Goal: Task Accomplishment & Management: Complete application form

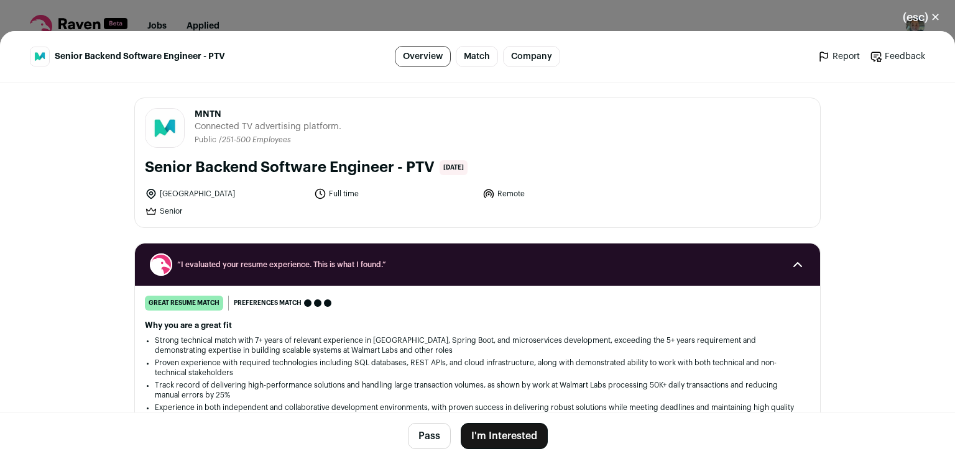
click at [500, 436] on button "I'm Interested" at bounding box center [504, 436] width 87 height 26
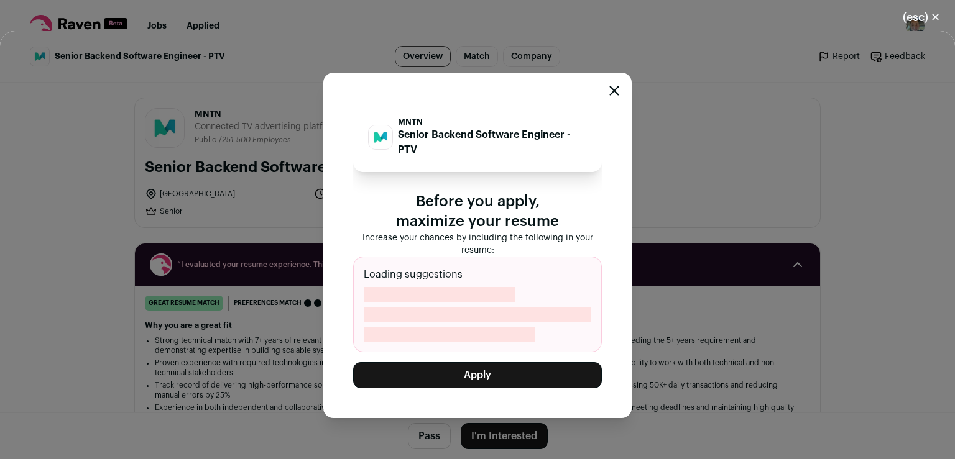
click at [489, 372] on button "Apply" at bounding box center [477, 375] width 249 height 26
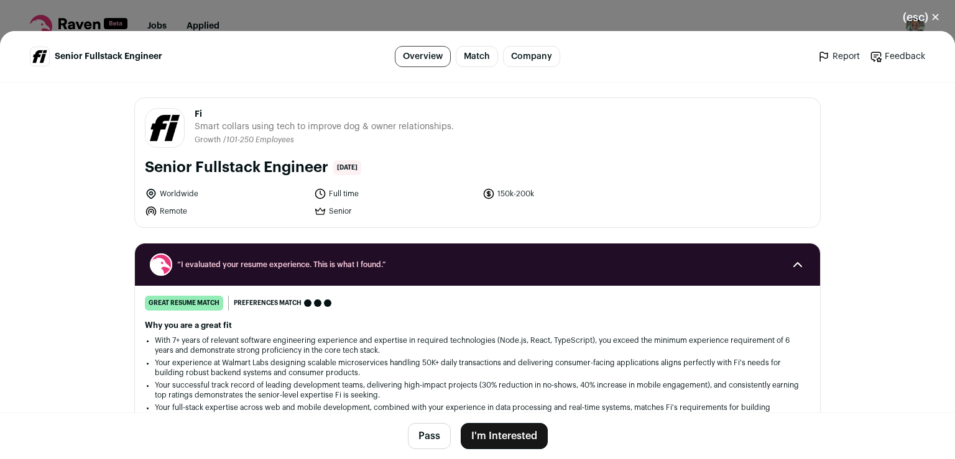
click at [490, 434] on button "I'm Interested" at bounding box center [504, 436] width 87 height 26
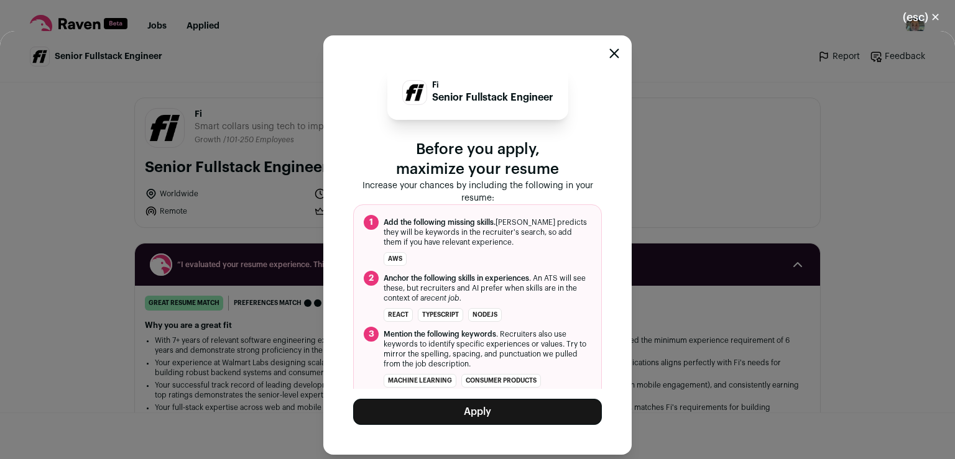
click at [485, 419] on button "Apply" at bounding box center [477, 412] width 249 height 26
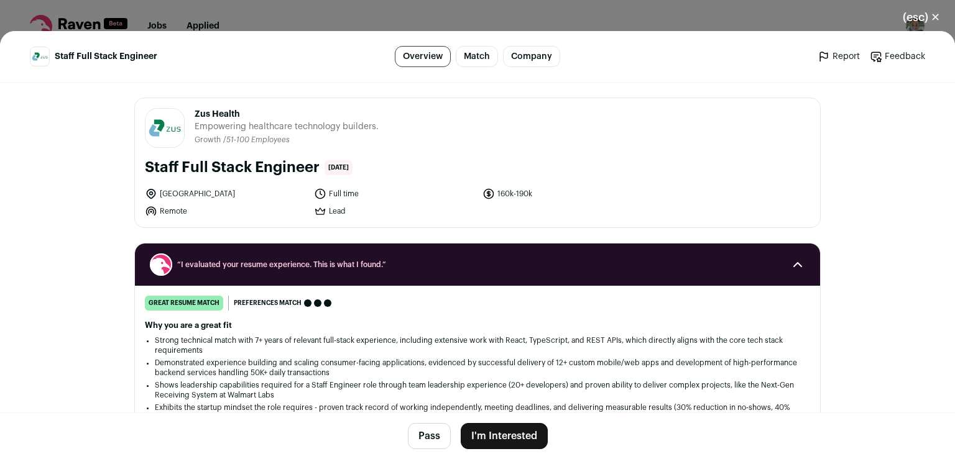
click at [476, 439] on button "I'm Interested" at bounding box center [504, 436] width 87 height 26
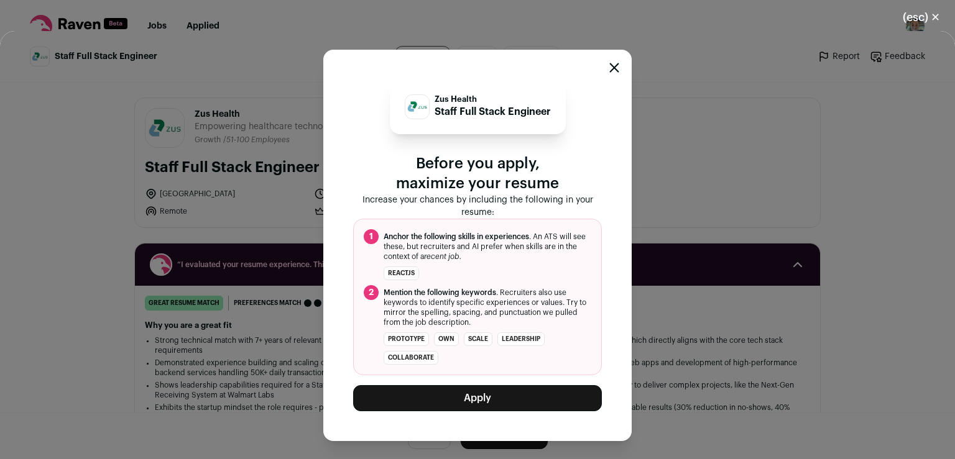
click at [505, 398] on button "Apply" at bounding box center [477, 398] width 249 height 26
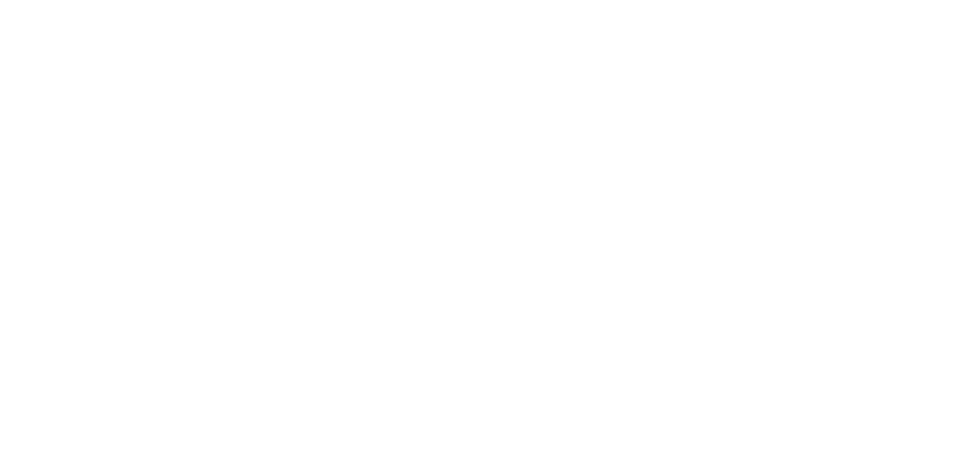
scroll to position [25, 0]
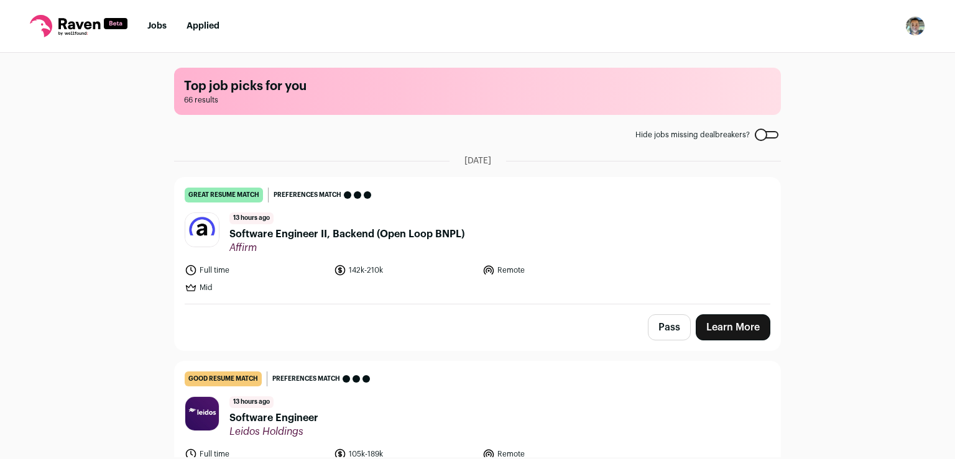
scroll to position [25, 0]
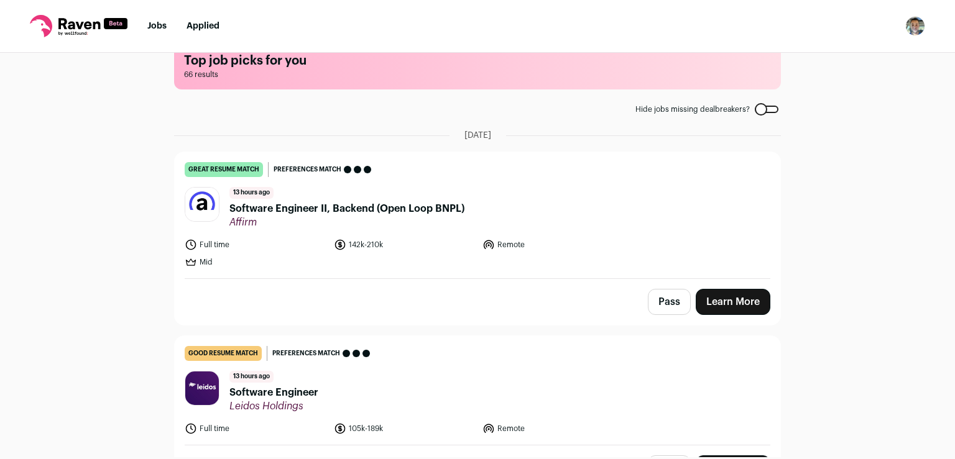
click at [717, 296] on link "Learn More" at bounding box center [732, 302] width 75 height 26
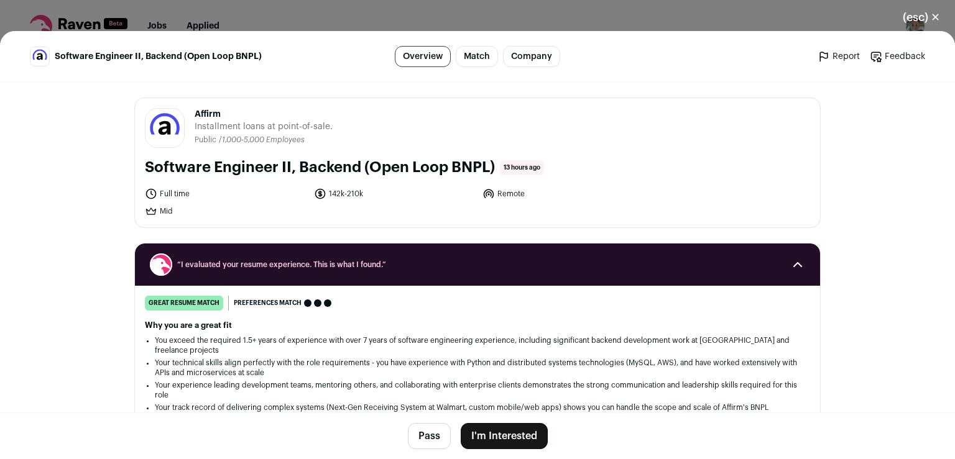
click at [498, 434] on button "I'm Interested" at bounding box center [504, 436] width 87 height 26
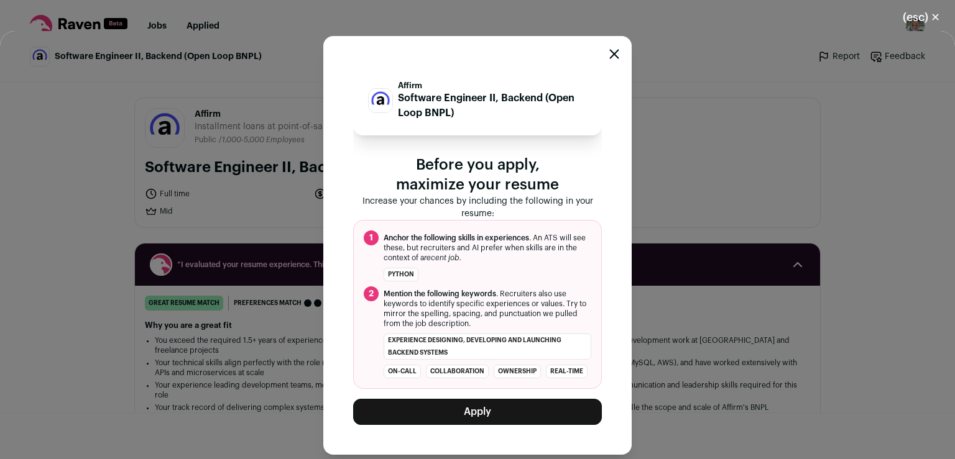
scroll to position [17, 0]
click at [784, 145] on div "Affirm Software Engineer II, Backend (Open Loop BNPL) Before you apply, maximiz…" at bounding box center [477, 245] width 955 height 428
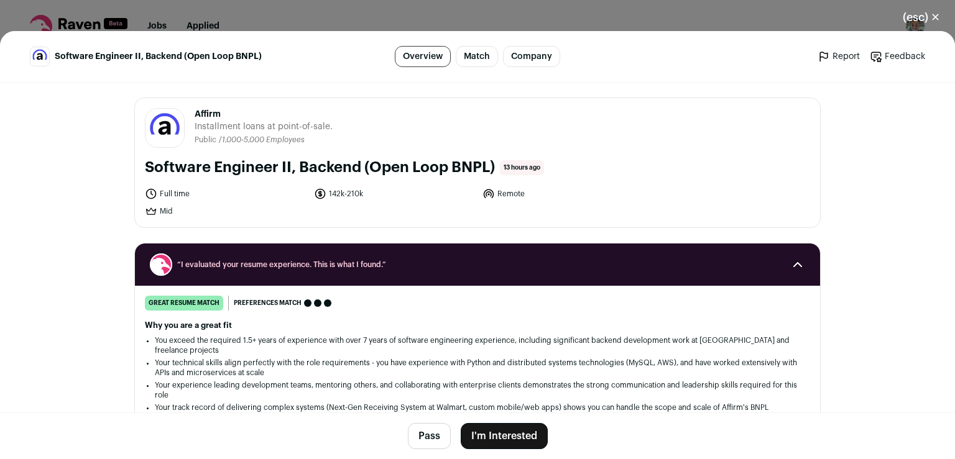
click at [506, 441] on button "I'm Interested" at bounding box center [504, 436] width 87 height 26
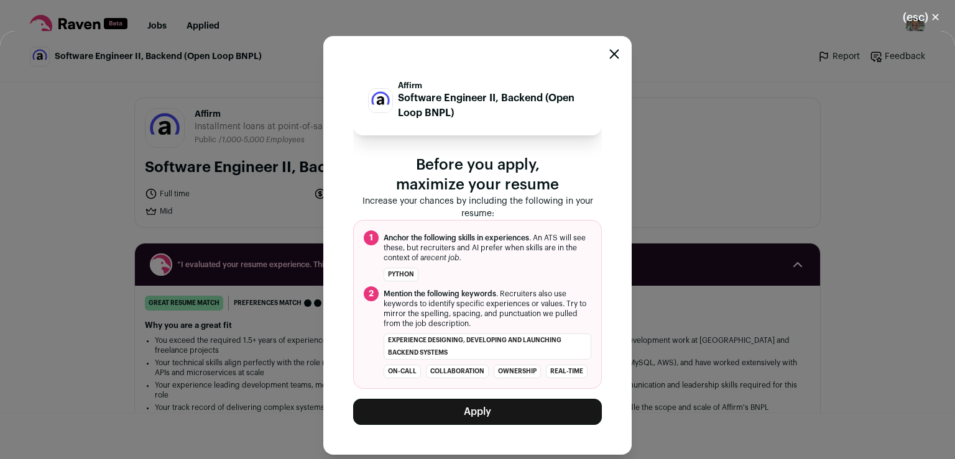
click at [487, 411] on button "Apply" at bounding box center [477, 412] width 249 height 26
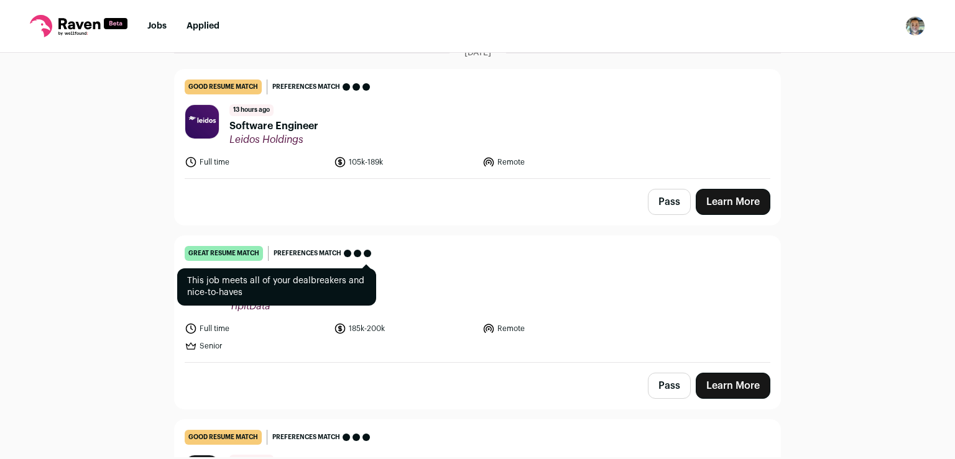
scroll to position [114, 0]
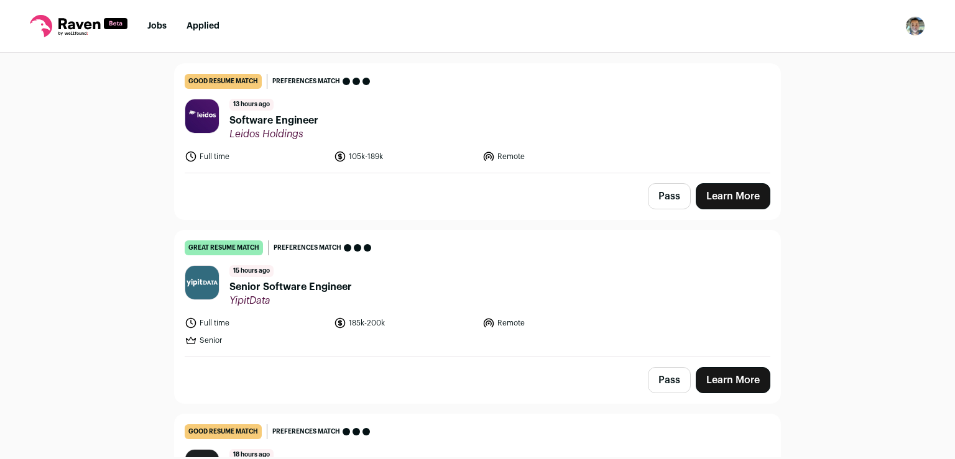
click at [712, 385] on link "Learn More" at bounding box center [732, 380] width 75 height 26
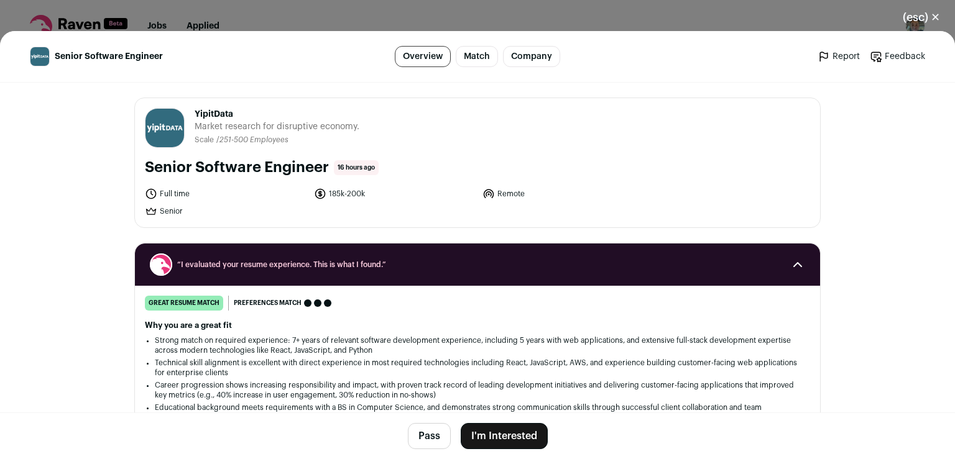
click at [503, 439] on button "I'm Interested" at bounding box center [504, 436] width 87 height 26
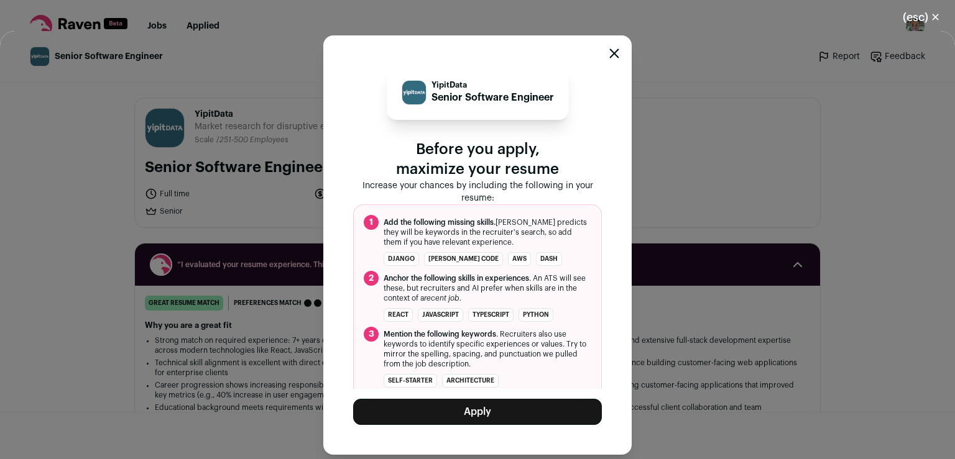
drag, startPoint x: 503, startPoint y: 439, endPoint x: 492, endPoint y: 413, distance: 28.1
click at [492, 413] on div "YipitData Senior Software Engineer Before you apply, maximize your resume Incre…" at bounding box center [477, 245] width 308 height 420
click at [492, 413] on button "Apply" at bounding box center [477, 412] width 249 height 26
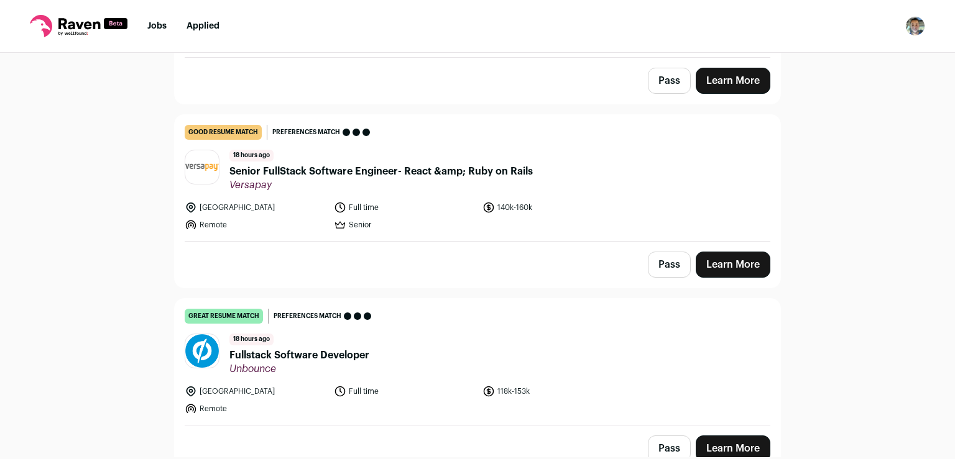
scroll to position [439, 0]
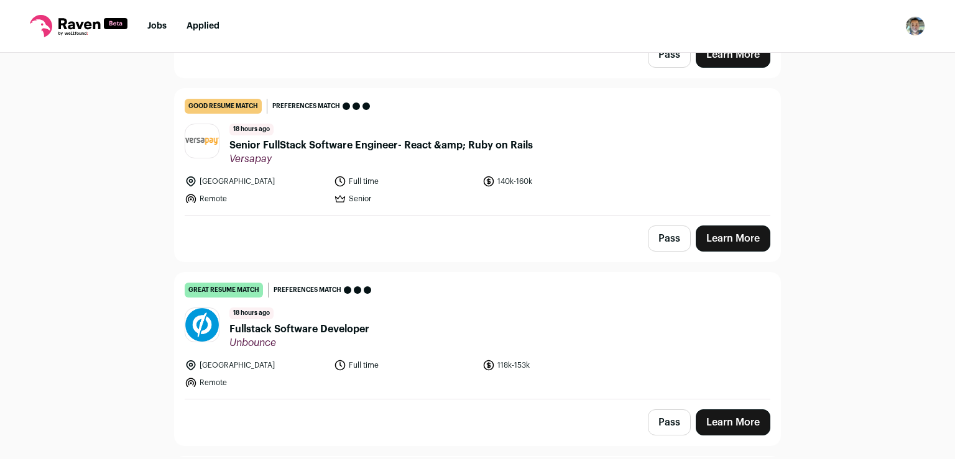
click at [699, 422] on link "Learn More" at bounding box center [732, 423] width 75 height 26
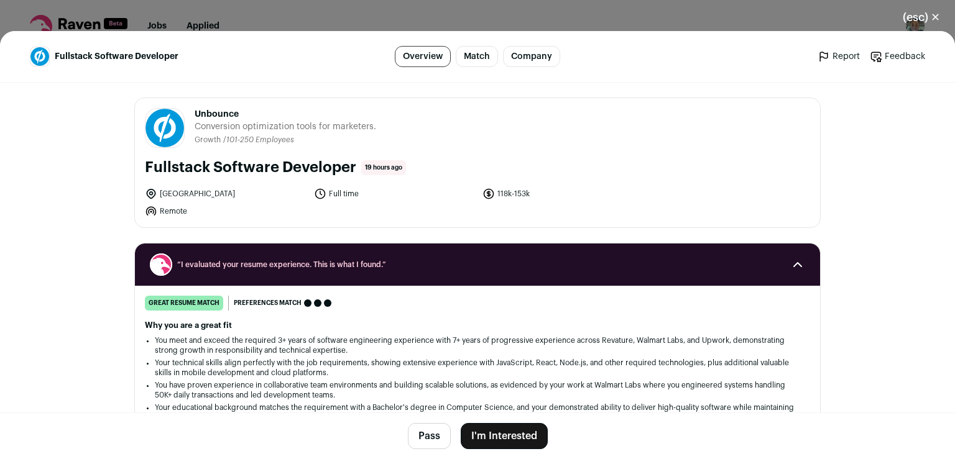
click at [510, 434] on button "I'm Interested" at bounding box center [504, 436] width 87 height 26
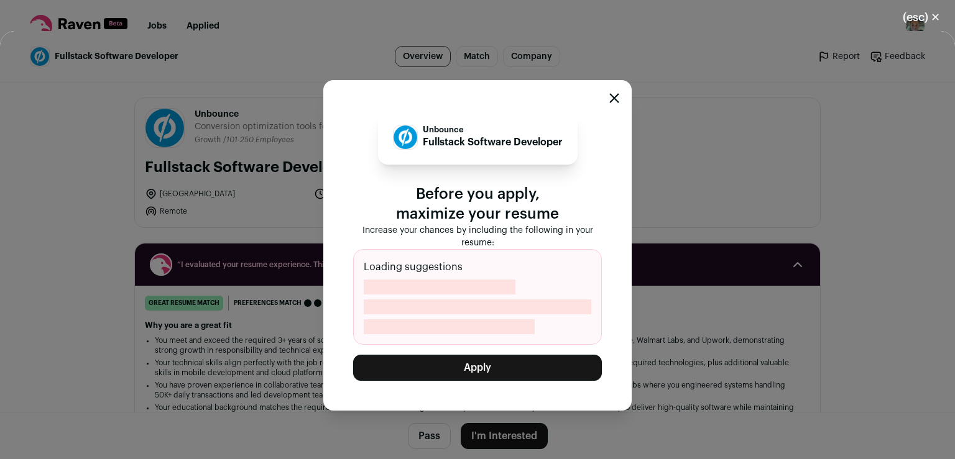
click at [518, 370] on button "Apply" at bounding box center [477, 368] width 249 height 26
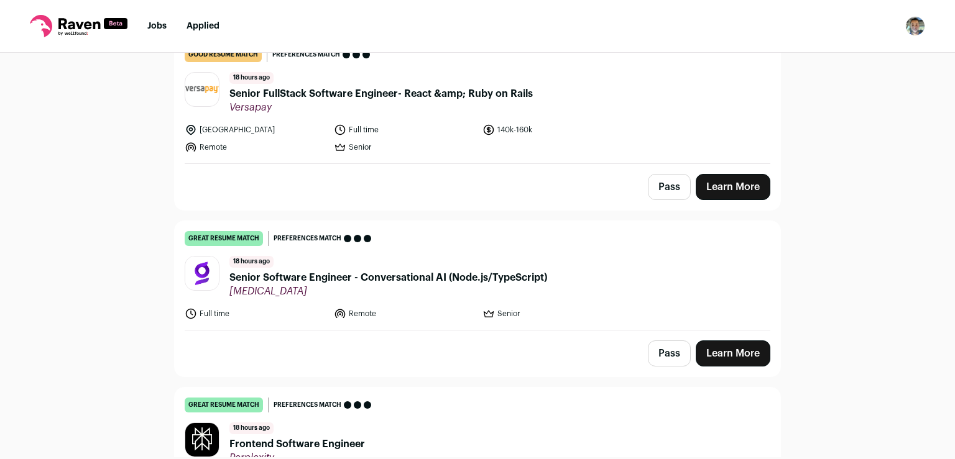
scroll to position [502, 0]
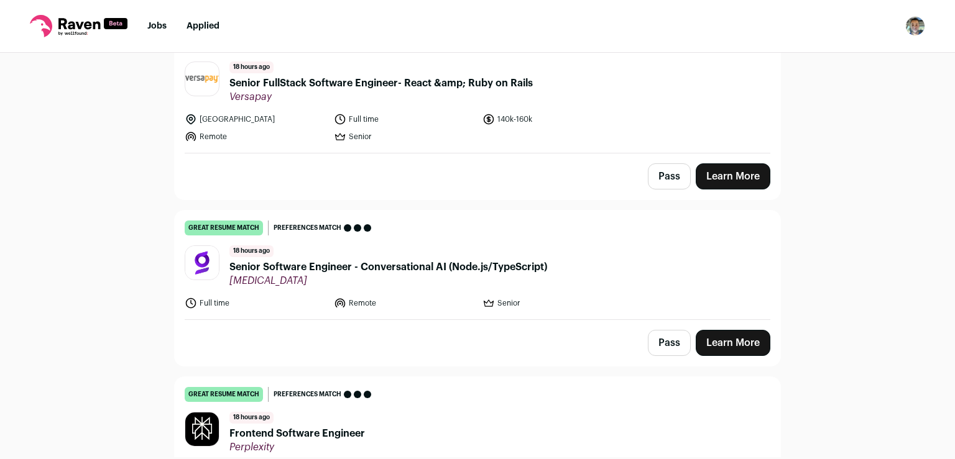
click at [751, 337] on link "Learn More" at bounding box center [732, 343] width 75 height 26
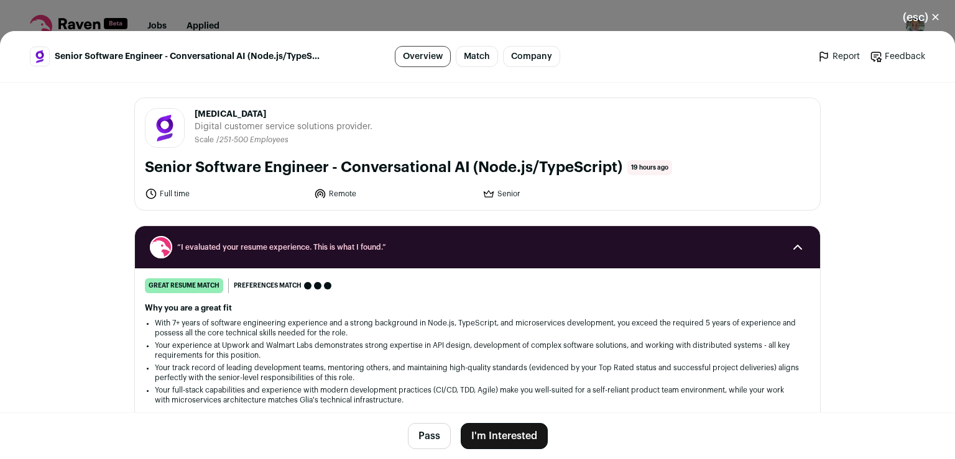
click at [487, 436] on button "I'm Interested" at bounding box center [504, 436] width 87 height 26
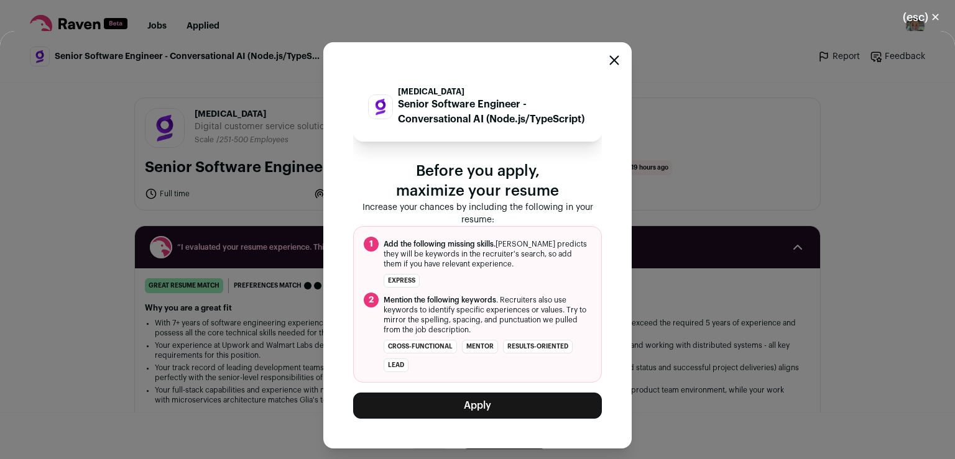
click at [487, 414] on button "Apply" at bounding box center [477, 406] width 249 height 26
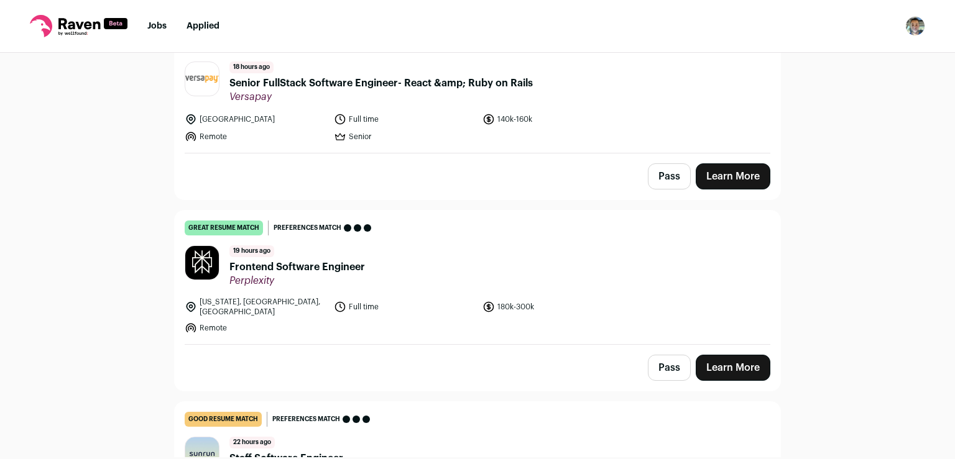
click at [725, 357] on link "Learn More" at bounding box center [732, 368] width 75 height 26
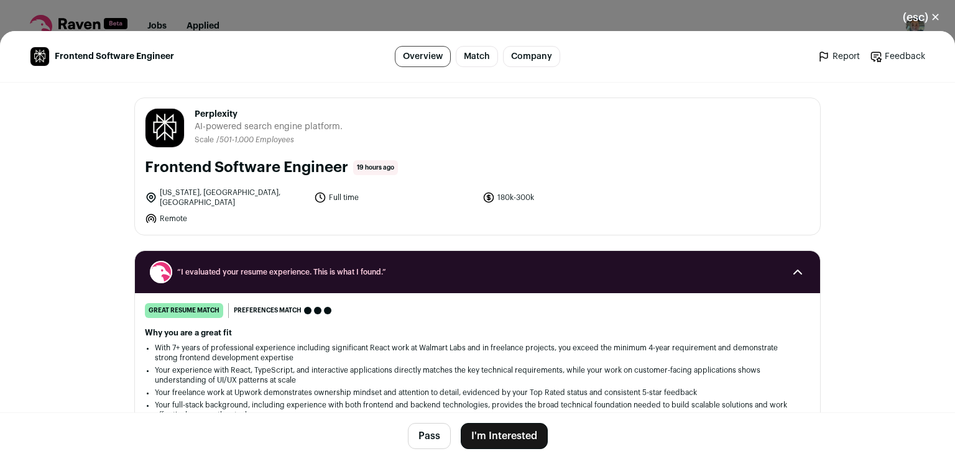
click at [492, 441] on button "I'm Interested" at bounding box center [504, 436] width 87 height 26
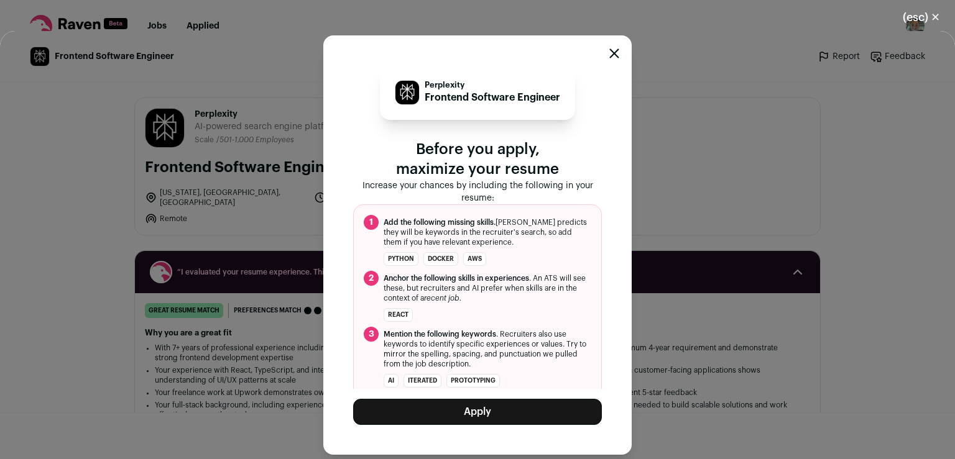
click at [449, 413] on button "Apply" at bounding box center [477, 412] width 249 height 26
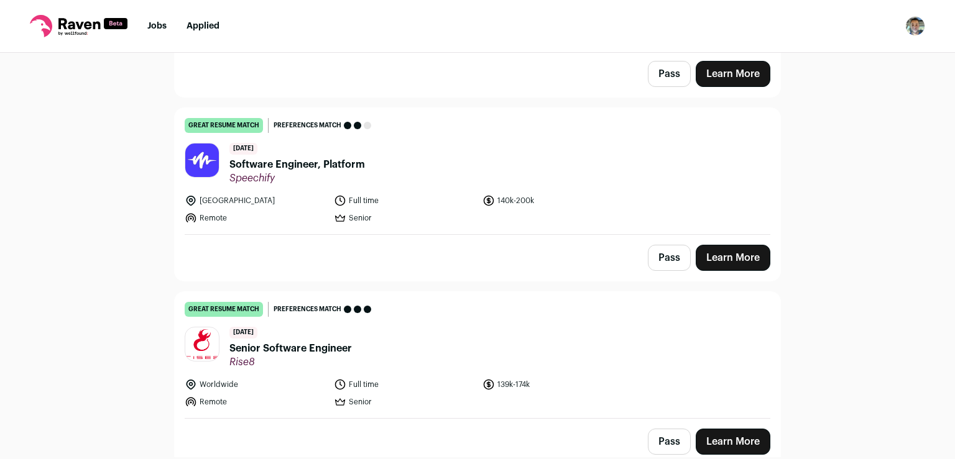
scroll to position [1055, 0]
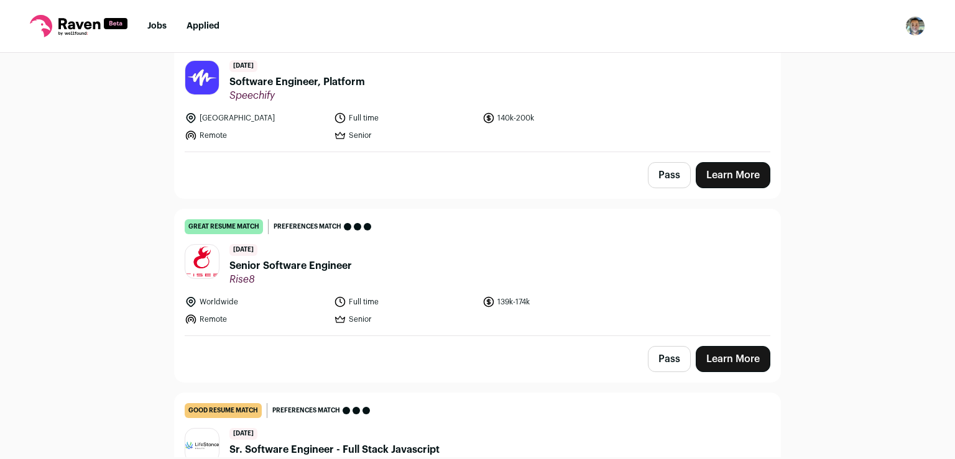
click at [723, 354] on link "Learn More" at bounding box center [732, 359] width 75 height 26
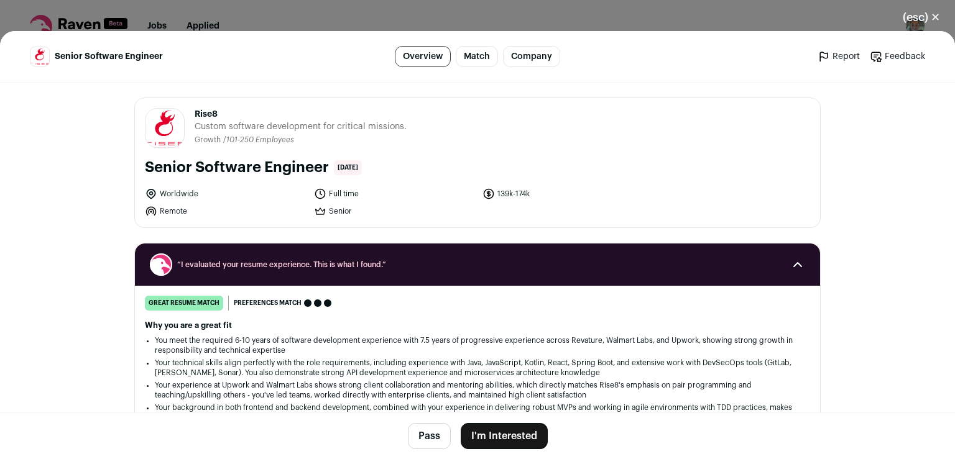
click at [521, 436] on button "I'm Interested" at bounding box center [504, 436] width 87 height 26
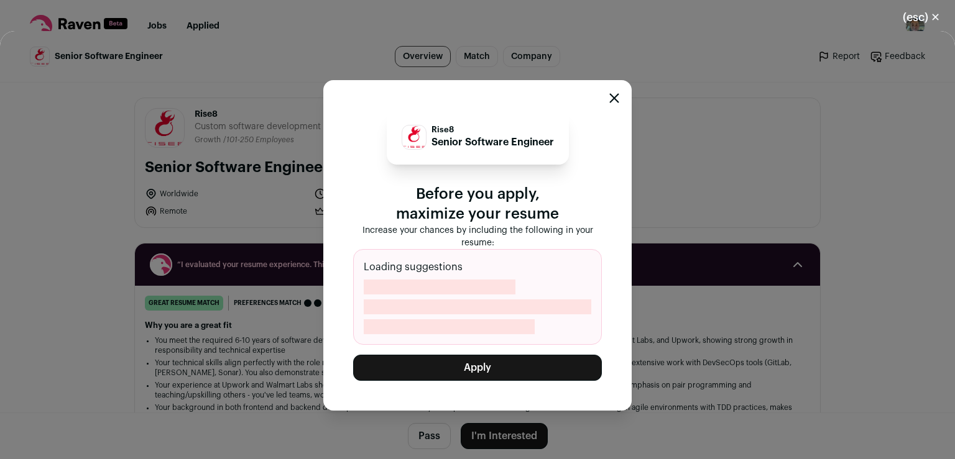
click at [489, 371] on button "Apply" at bounding box center [477, 368] width 249 height 26
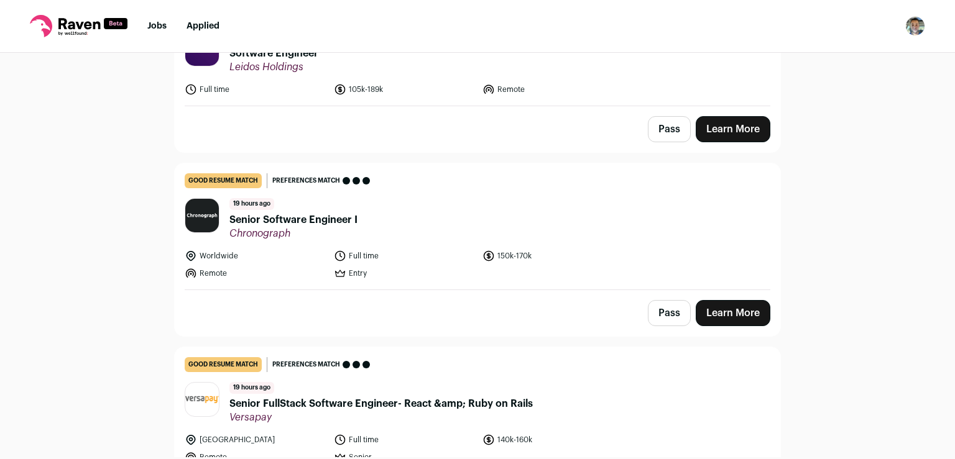
scroll to position [0, 0]
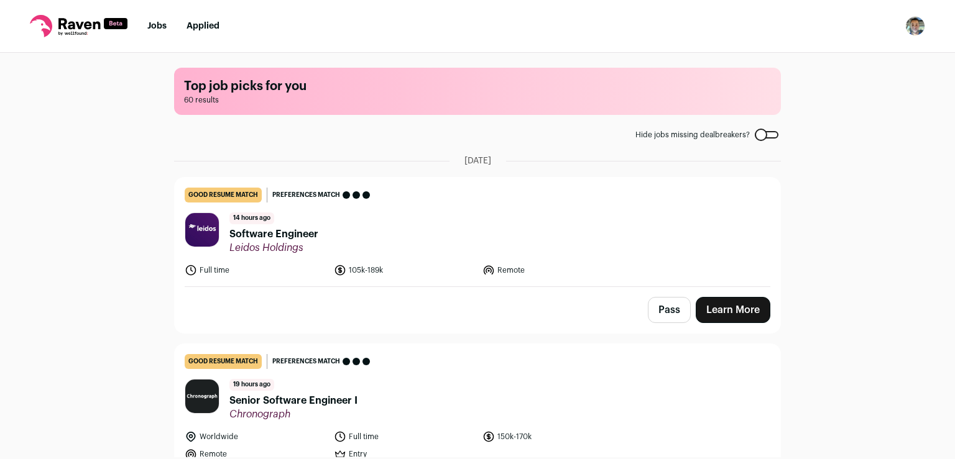
click at [718, 312] on link "Learn More" at bounding box center [732, 310] width 75 height 26
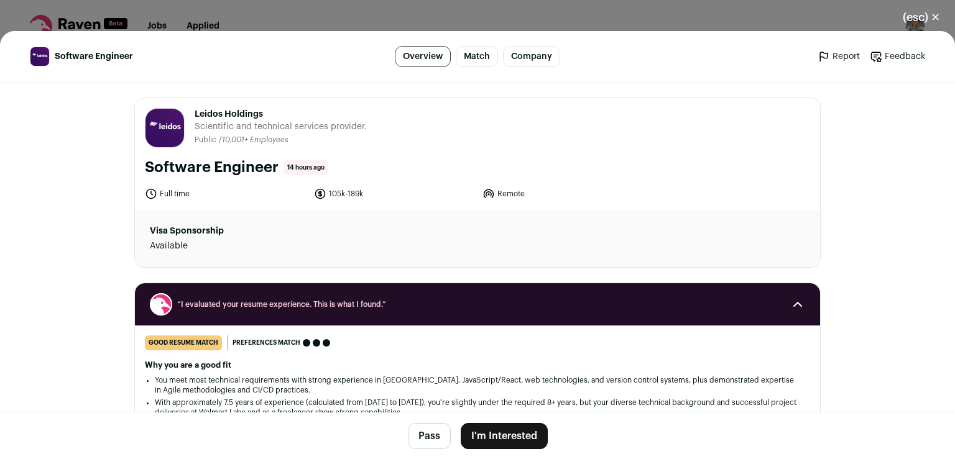
click at [504, 439] on button "I'm Interested" at bounding box center [504, 436] width 87 height 26
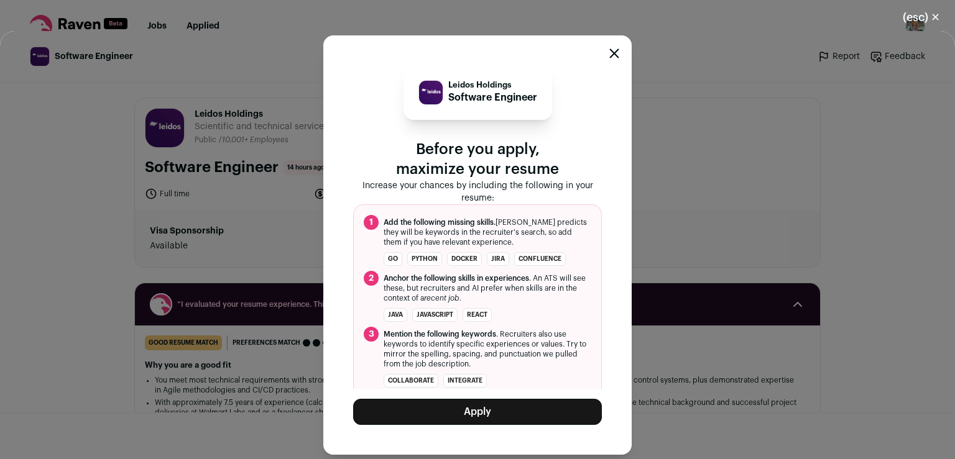
click at [615, 57] on icon "Close modal" at bounding box center [614, 53] width 10 height 10
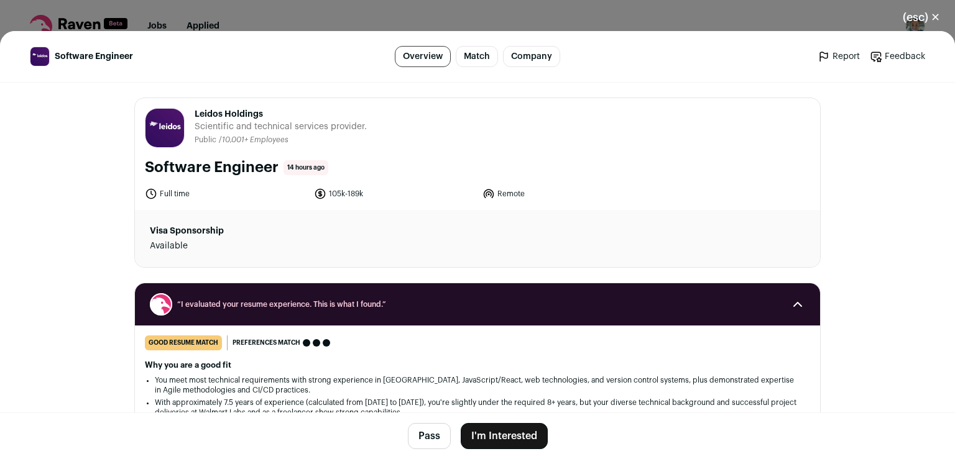
click at [936, 17] on button "(esc) ✕" at bounding box center [921, 17] width 67 height 27
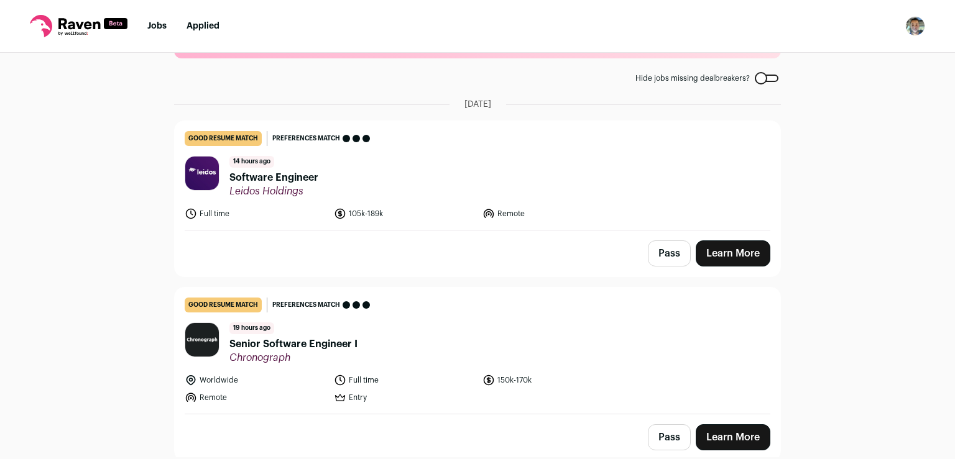
scroll to position [62, 0]
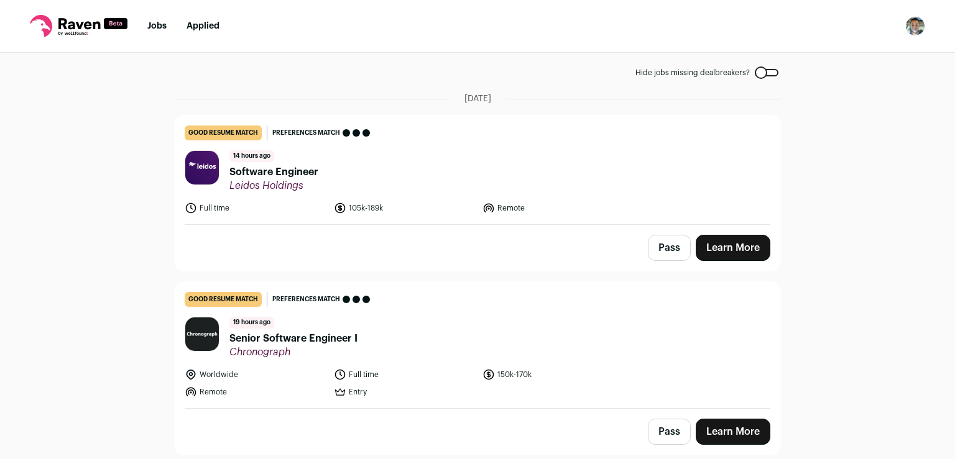
click at [738, 246] on link "Learn More" at bounding box center [732, 248] width 75 height 26
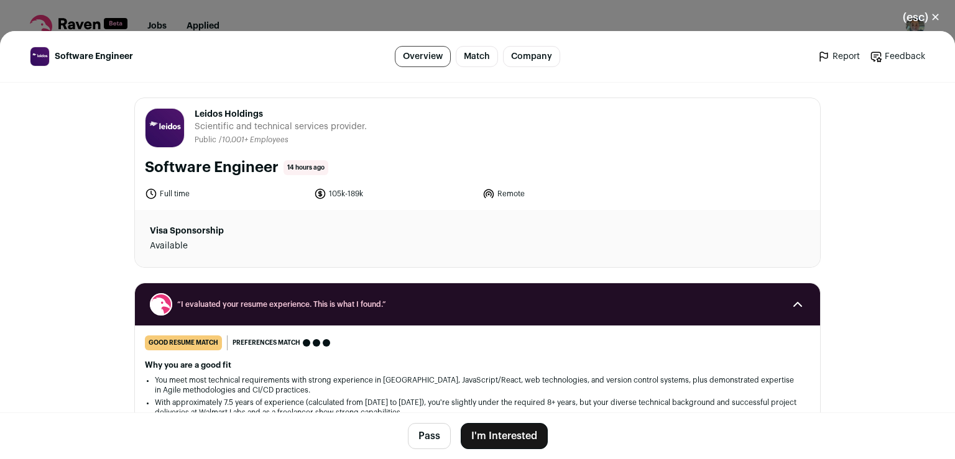
click at [492, 433] on button "I'm Interested" at bounding box center [504, 436] width 87 height 26
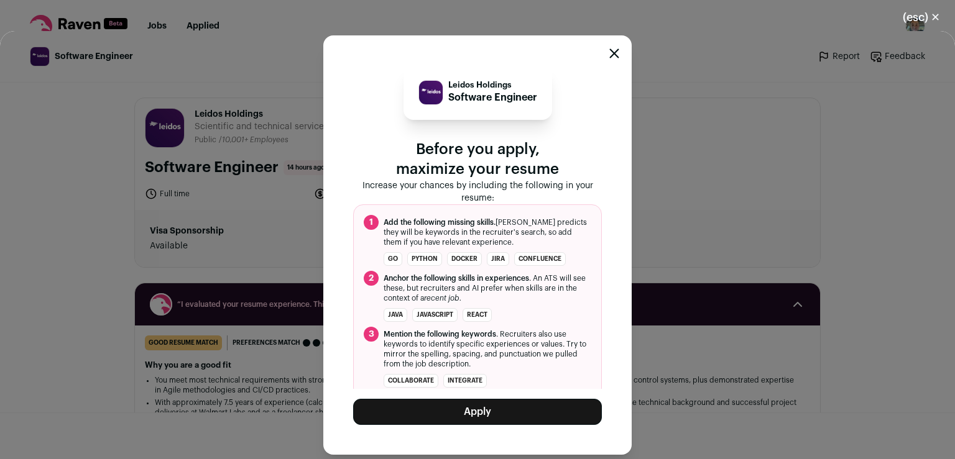
click at [619, 53] on div "Leidos Holdings Software Engineer Before you apply, maximize your resume Increa…" at bounding box center [477, 245] width 308 height 420
click at [612, 57] on icon "Close modal" at bounding box center [614, 54] width 8 height 8
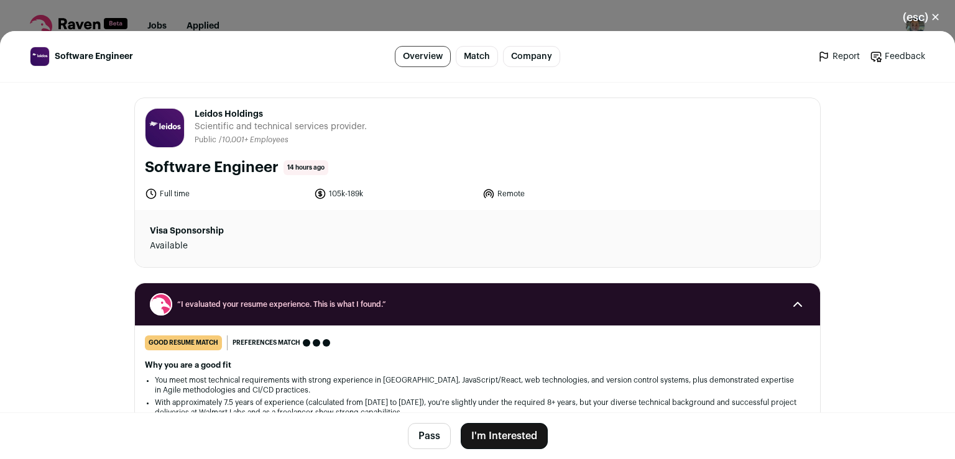
click at [418, 441] on button "Pass" at bounding box center [429, 436] width 43 height 26
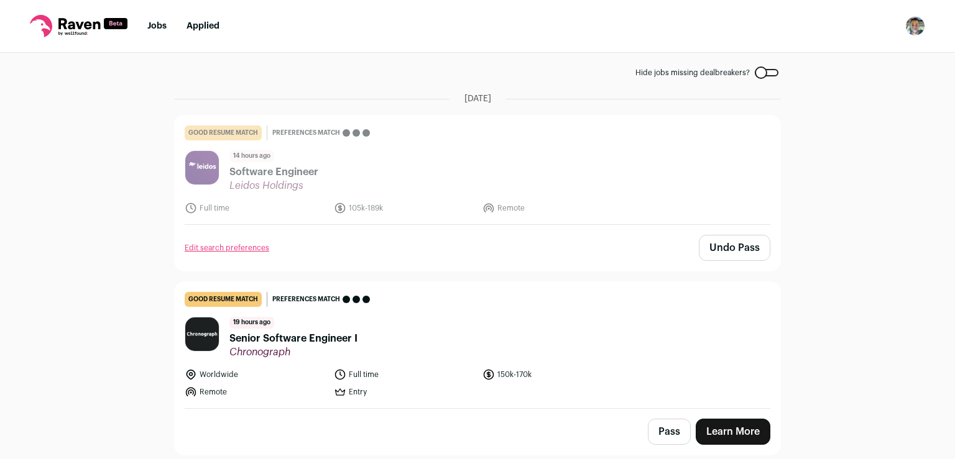
click at [750, 426] on link "Learn More" at bounding box center [732, 432] width 75 height 26
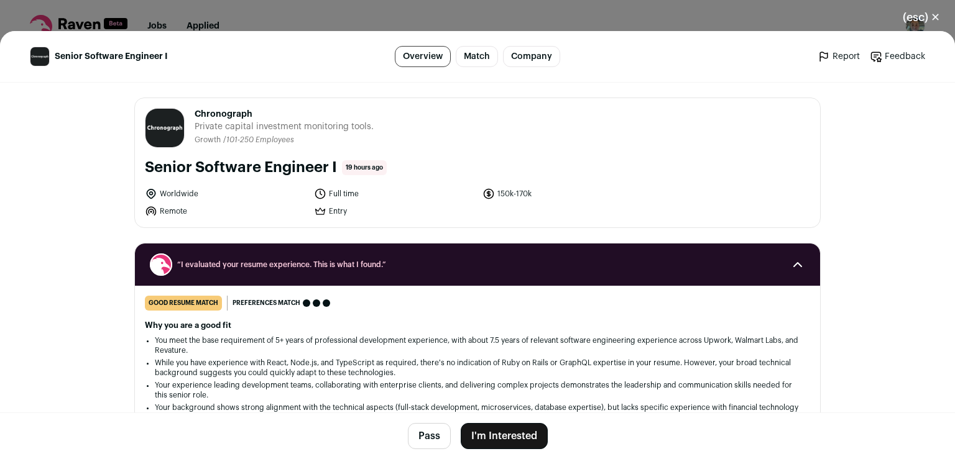
click at [517, 436] on button "I'm Interested" at bounding box center [504, 436] width 87 height 26
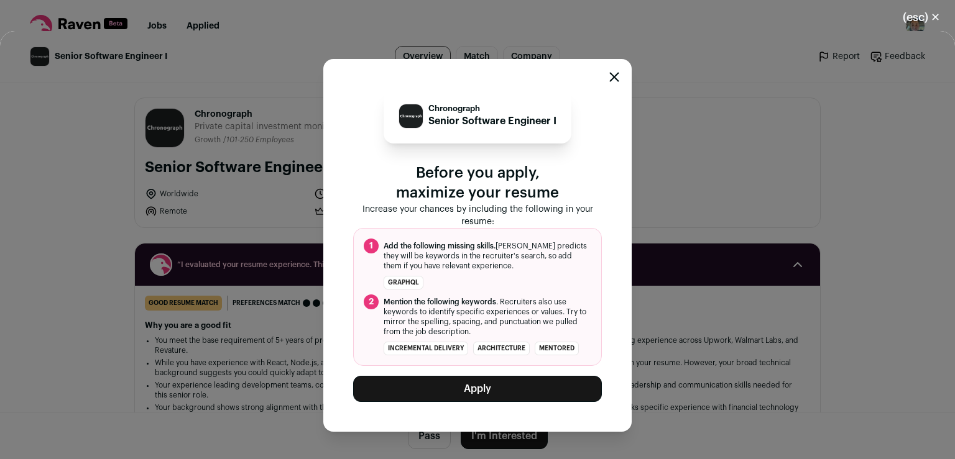
click at [528, 391] on button "Apply" at bounding box center [477, 389] width 249 height 26
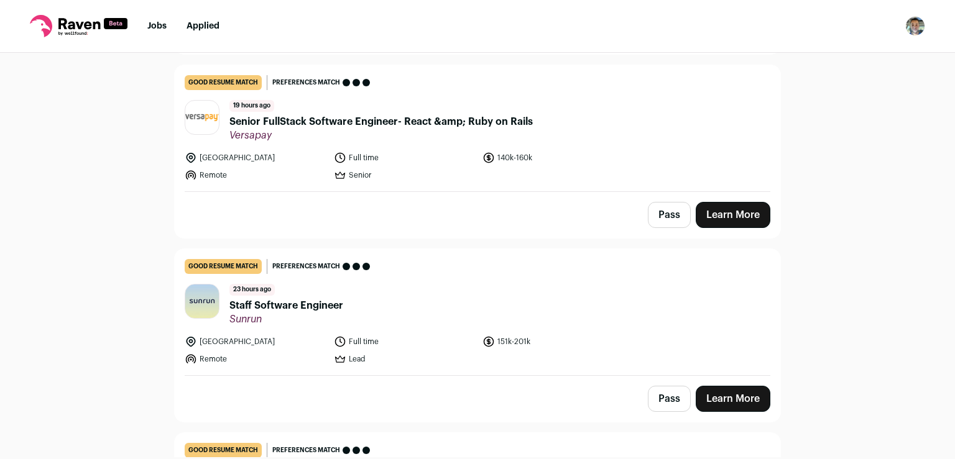
scroll to position [295, 0]
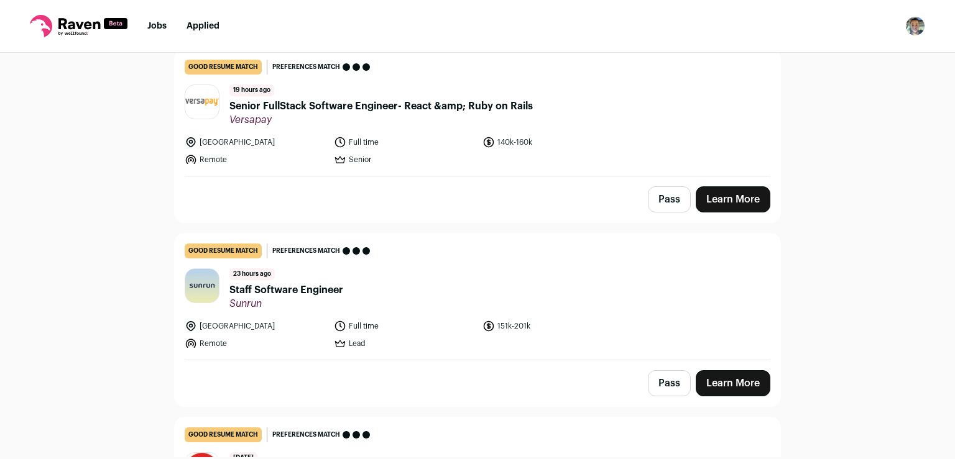
click at [670, 196] on button "Pass" at bounding box center [669, 199] width 43 height 26
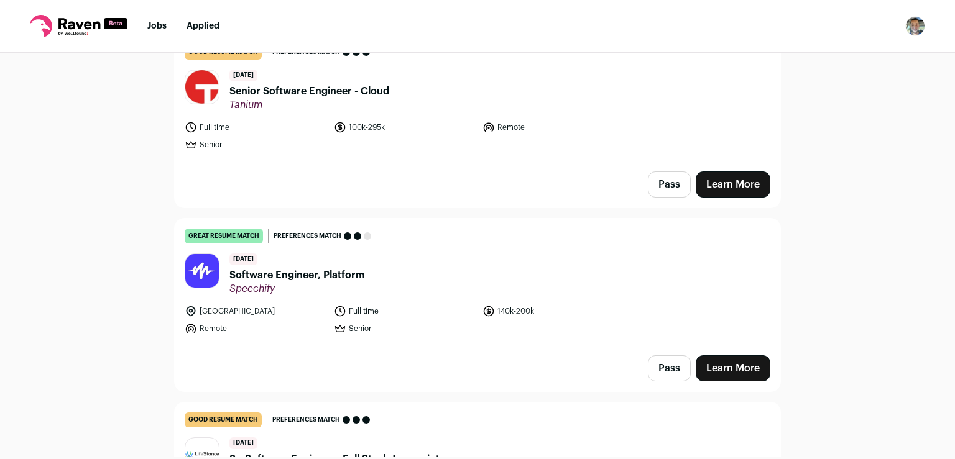
scroll to position [656, 0]
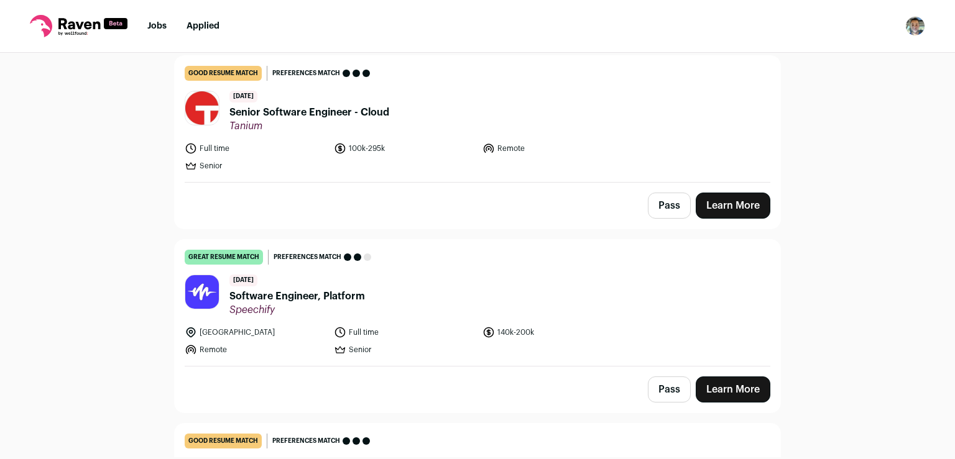
click at [664, 389] on button "Pass" at bounding box center [669, 390] width 43 height 26
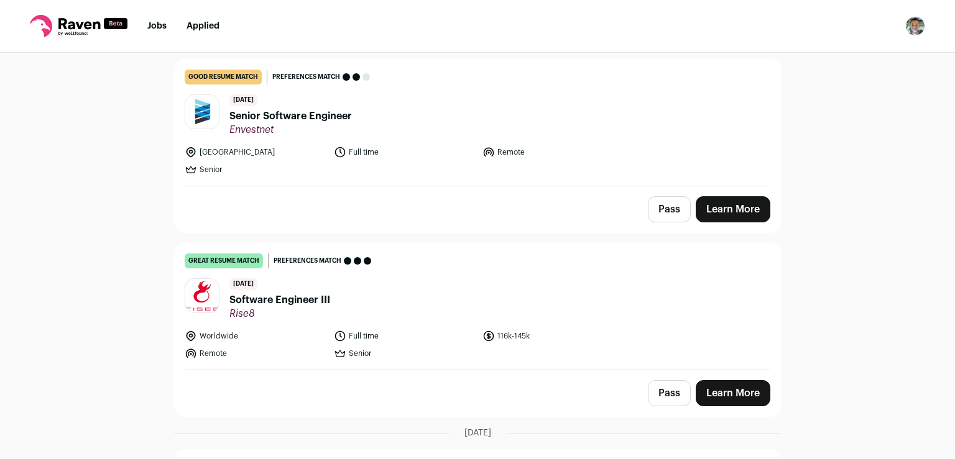
scroll to position [1210, 0]
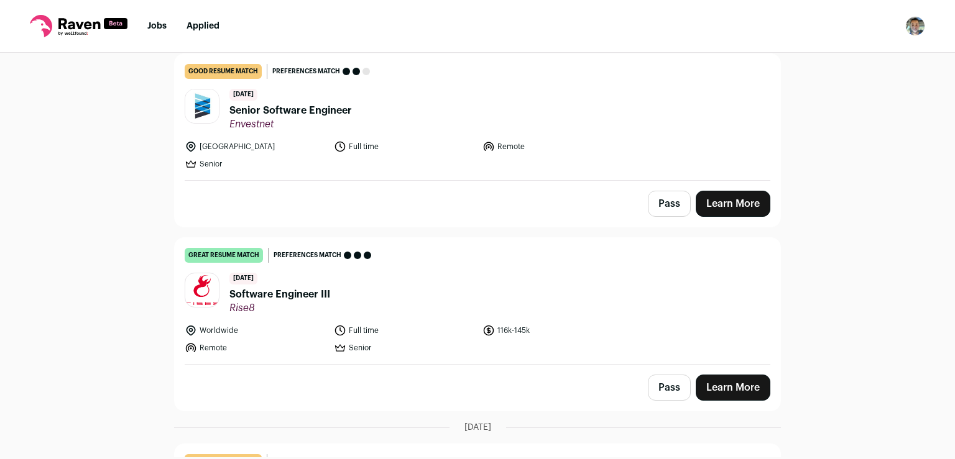
click at [672, 379] on button "Pass" at bounding box center [669, 388] width 43 height 26
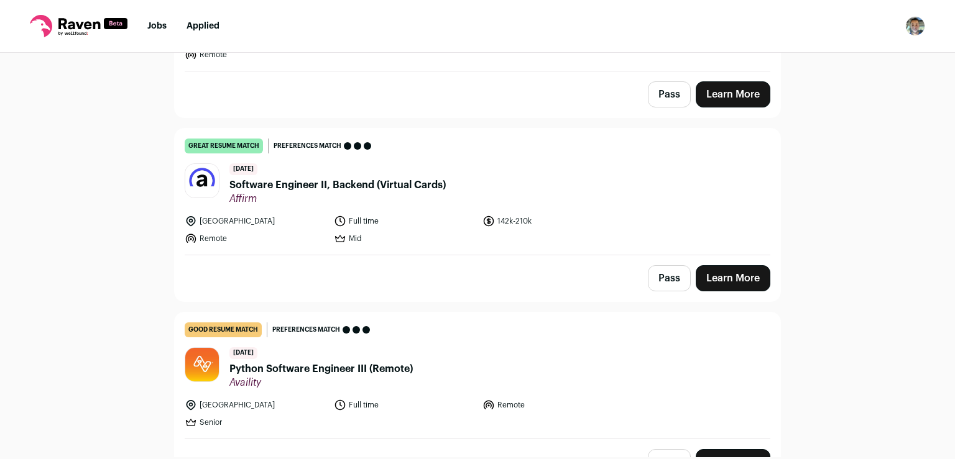
scroll to position [3796, 0]
